Goal: Task Accomplishment & Management: Manage account settings

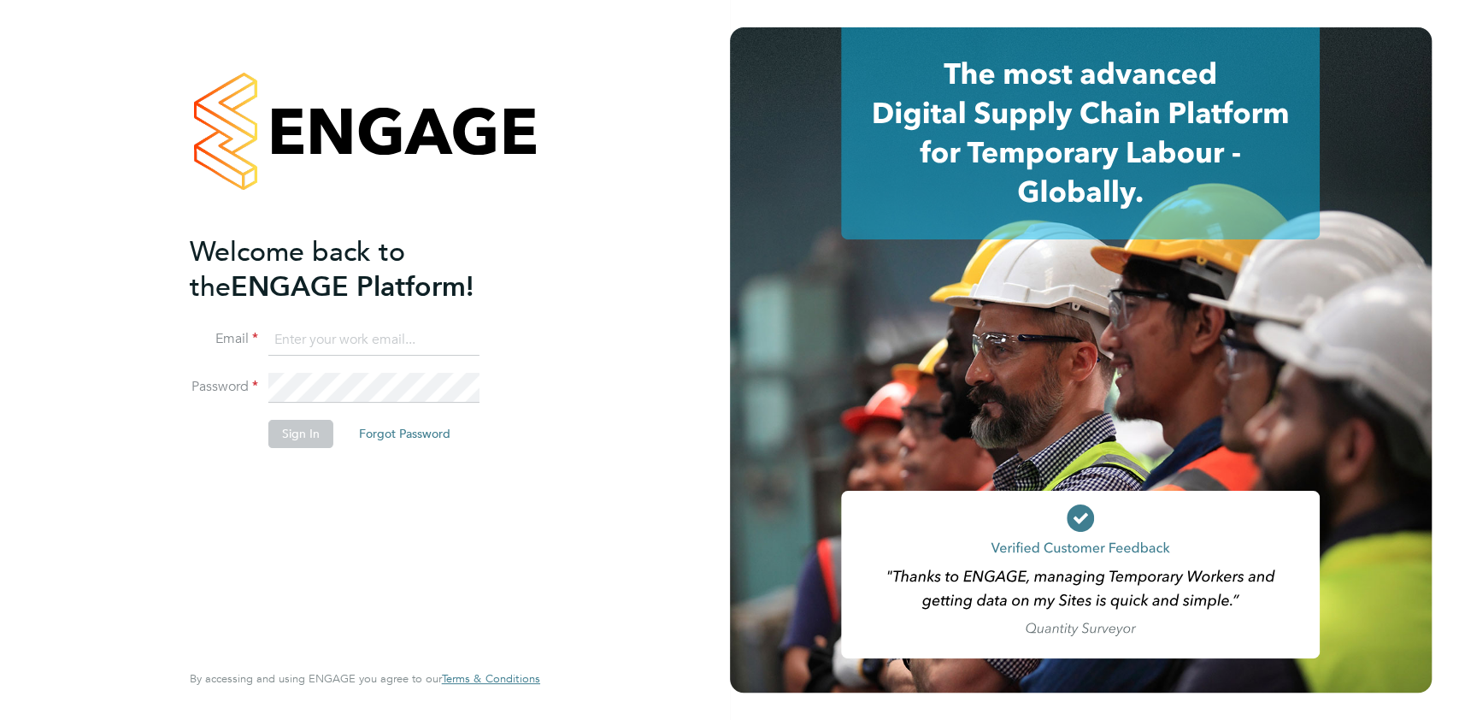
click at [349, 332] on input at bounding box center [373, 340] width 211 height 31
type input "[PERSON_NAME][EMAIL_ADDRESS][PERSON_NAME][PERSON_NAME][DOMAIN_NAME]"
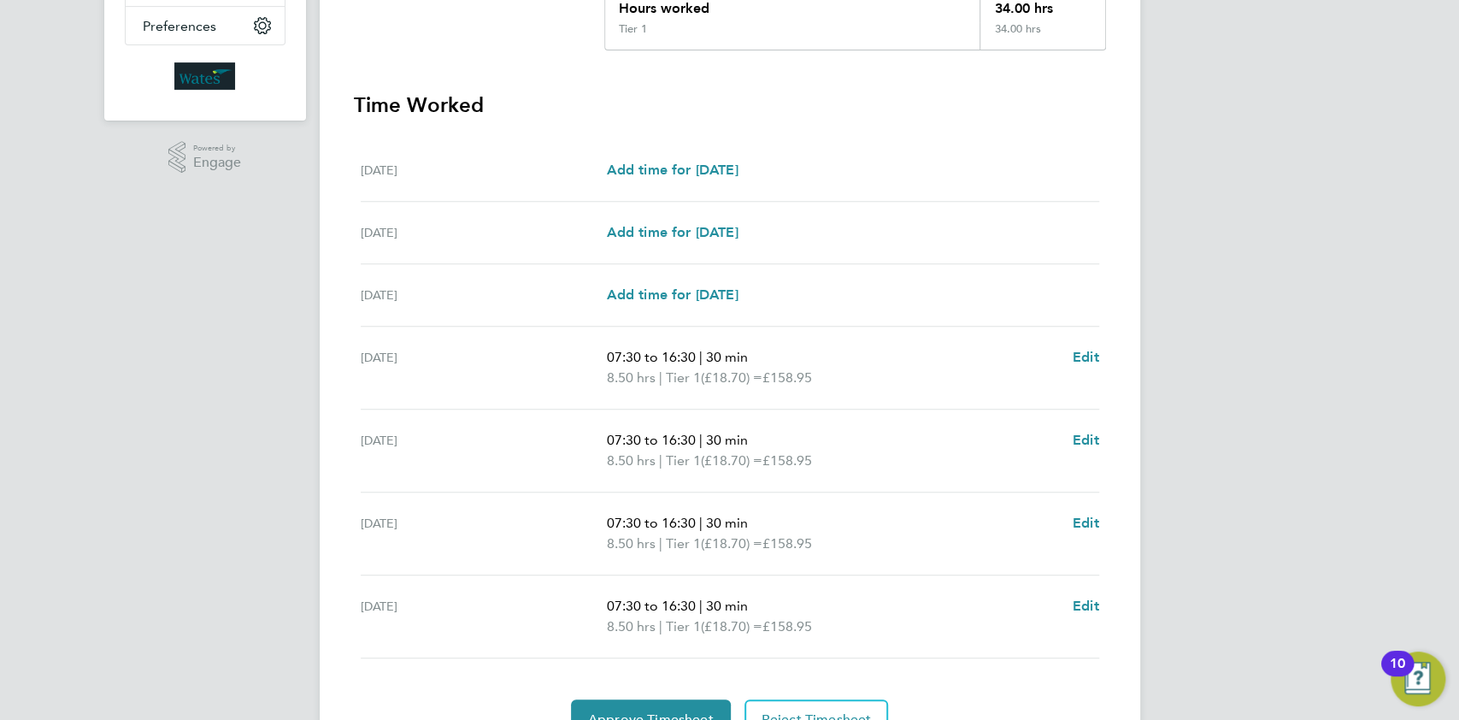
scroll to position [506, 0]
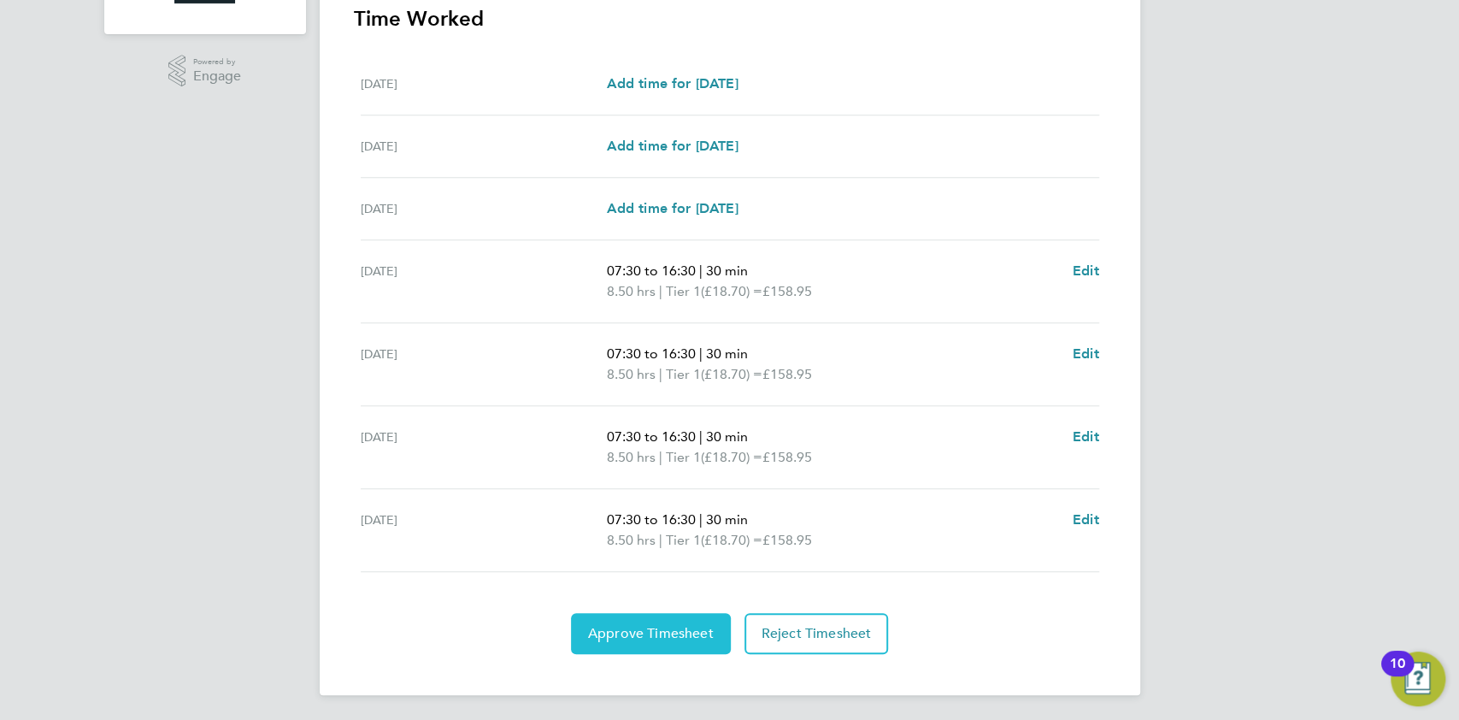
click at [701, 625] on span "Approve Timesheet" at bounding box center [651, 633] width 126 height 17
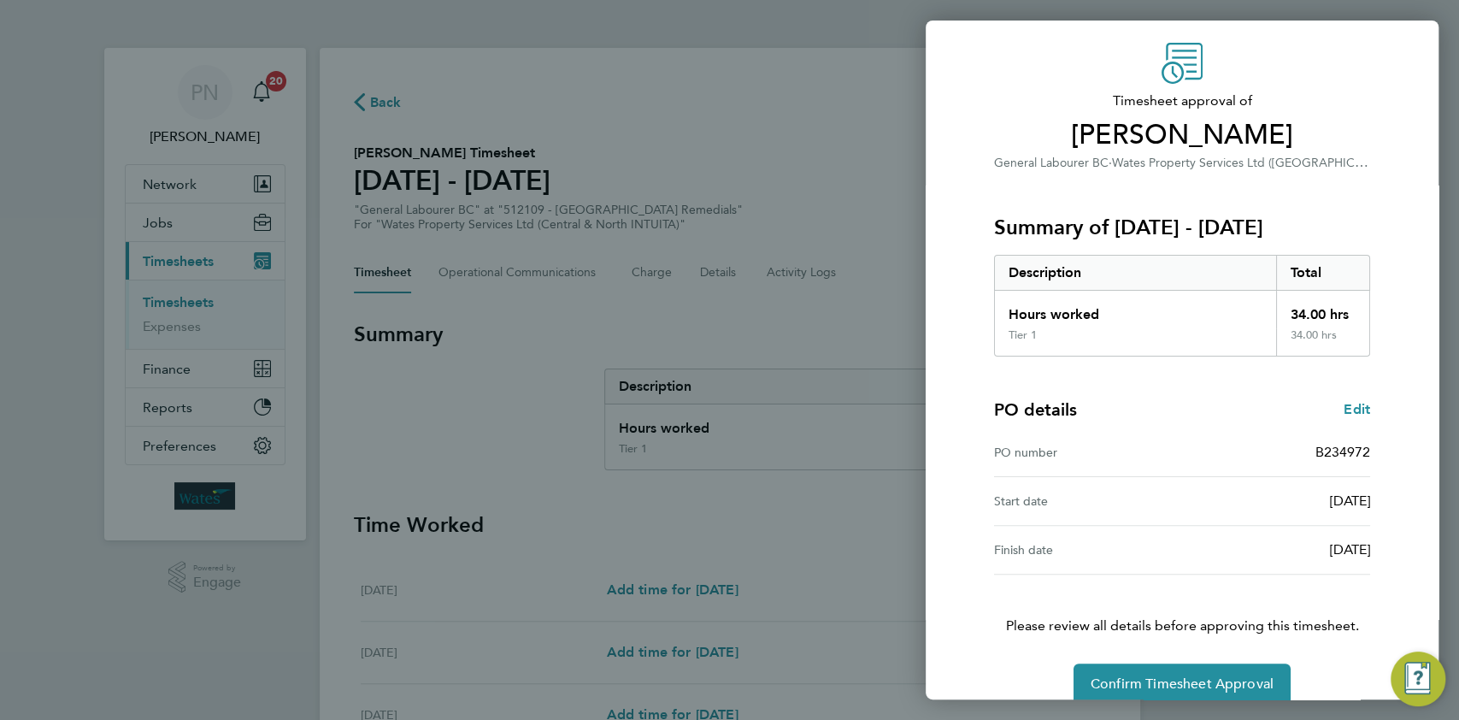
scroll to position [78, 0]
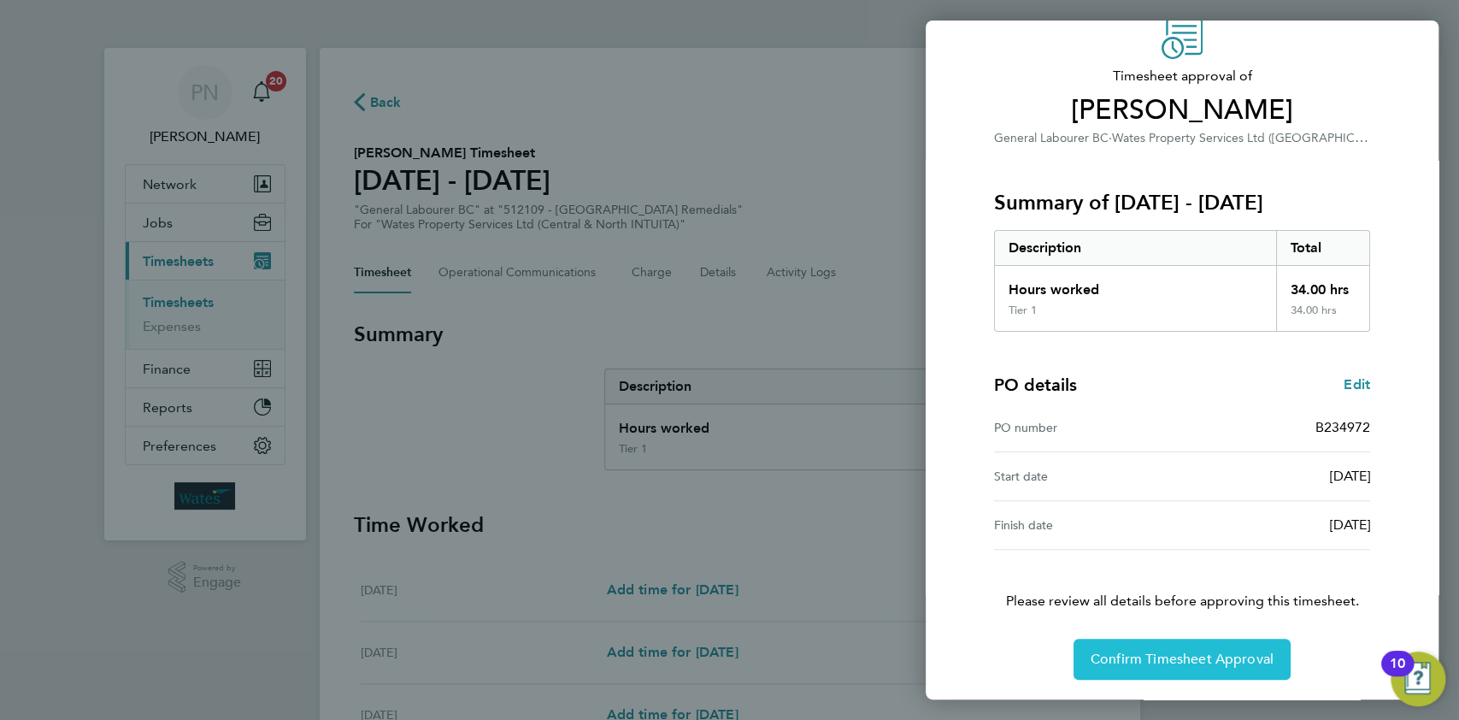
click at [1193, 655] on span "Confirm Timesheet Approval" at bounding box center [1181, 658] width 183 height 17
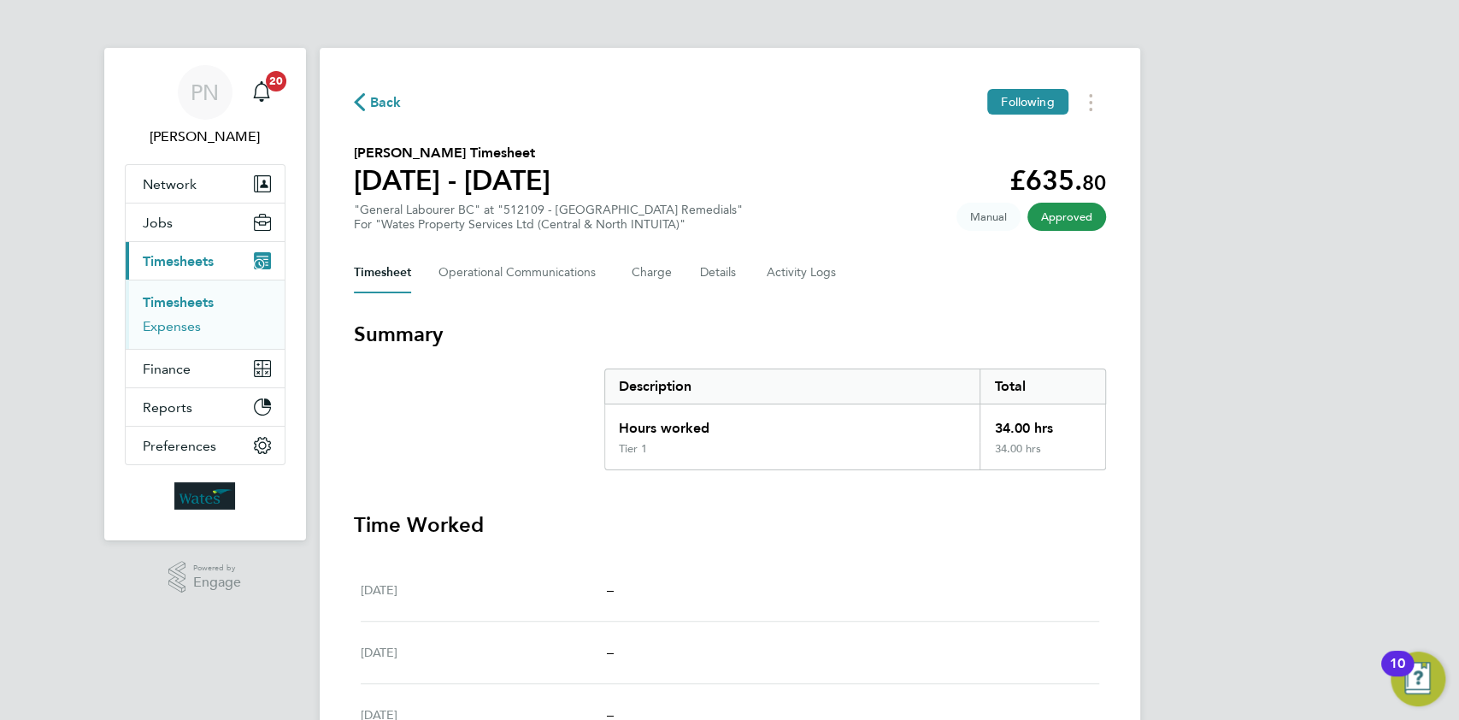
click at [191, 324] on link "Expenses" at bounding box center [172, 326] width 58 height 16
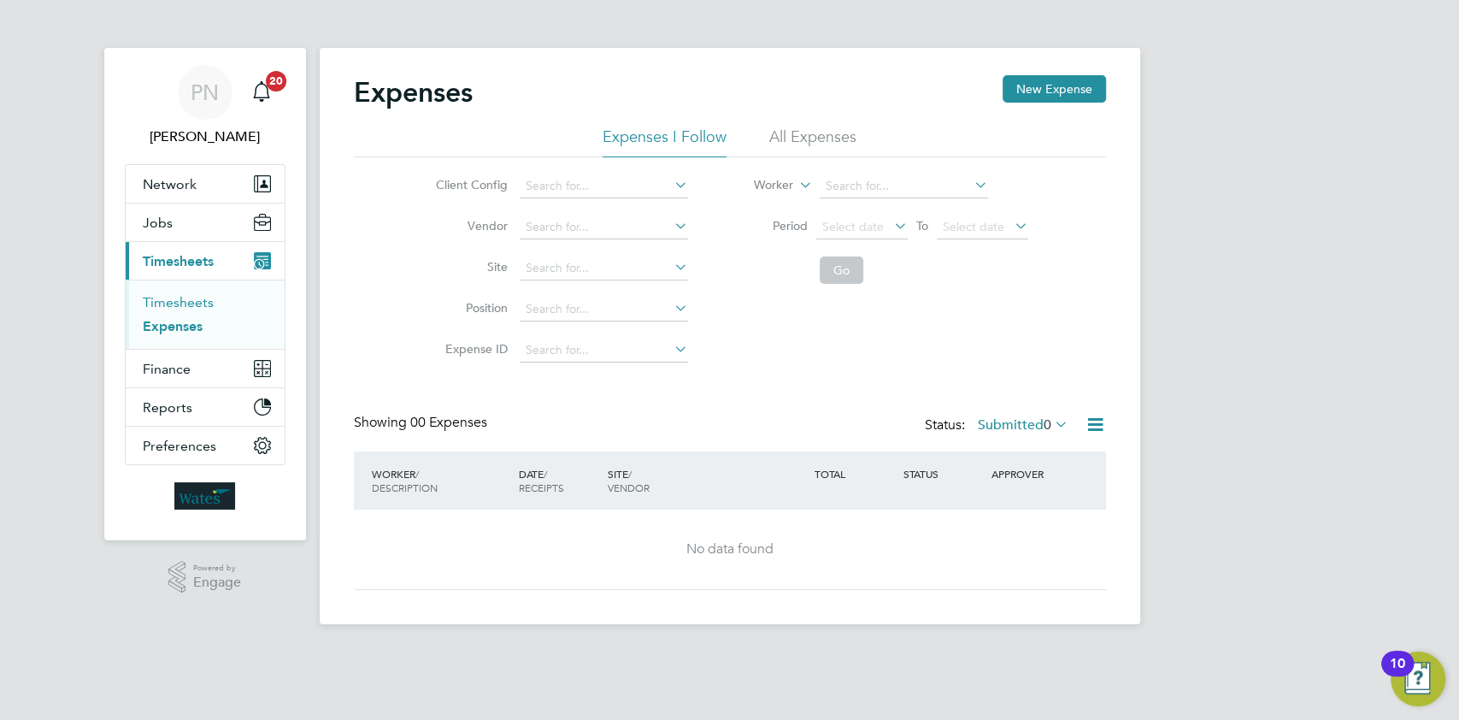
click at [181, 297] on link "Timesheets" at bounding box center [178, 302] width 71 height 16
